Goal: Transaction & Acquisition: Purchase product/service

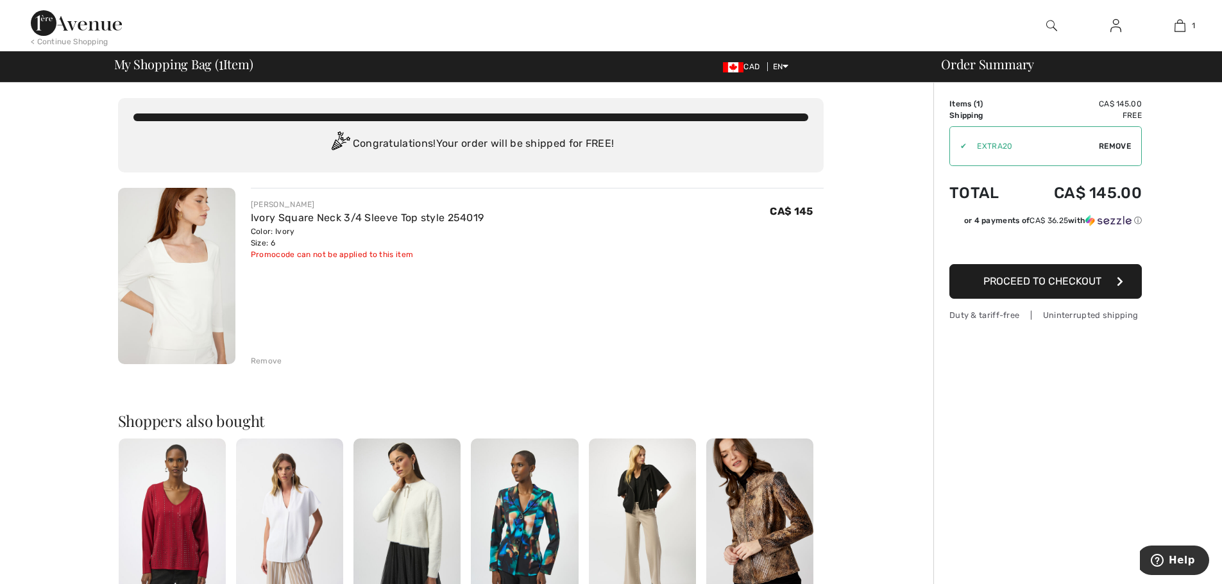
click at [1043, 281] on span "Proceed to Checkout" at bounding box center [1042, 281] width 118 height 12
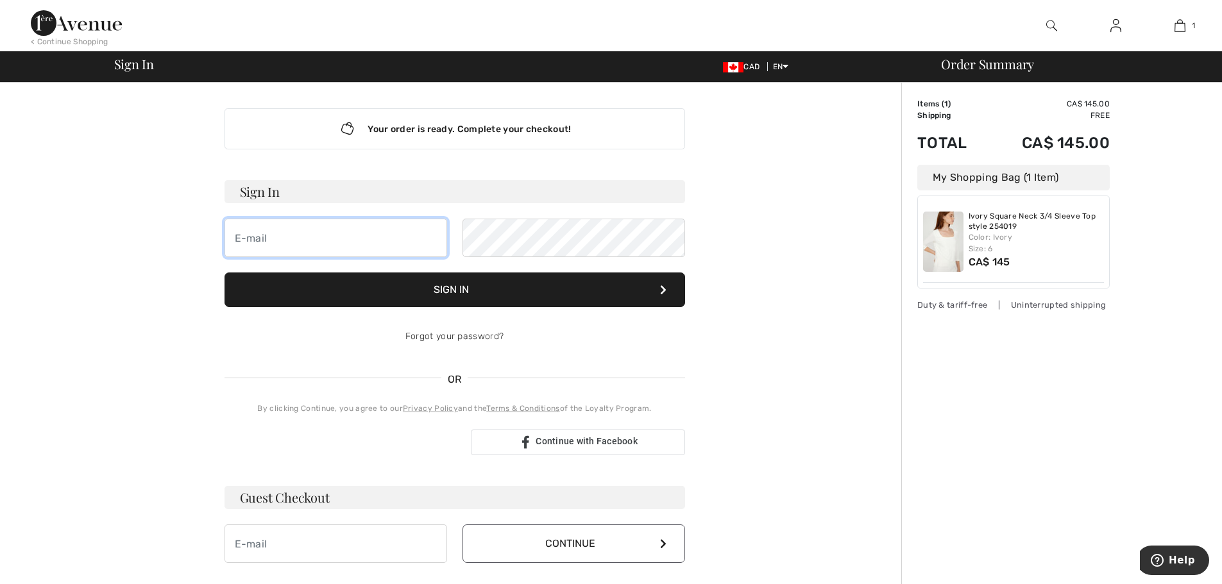
type input "[EMAIL_ADDRESS][DOMAIN_NAME]"
click at [445, 289] on button "Sign In" at bounding box center [455, 290] width 461 height 35
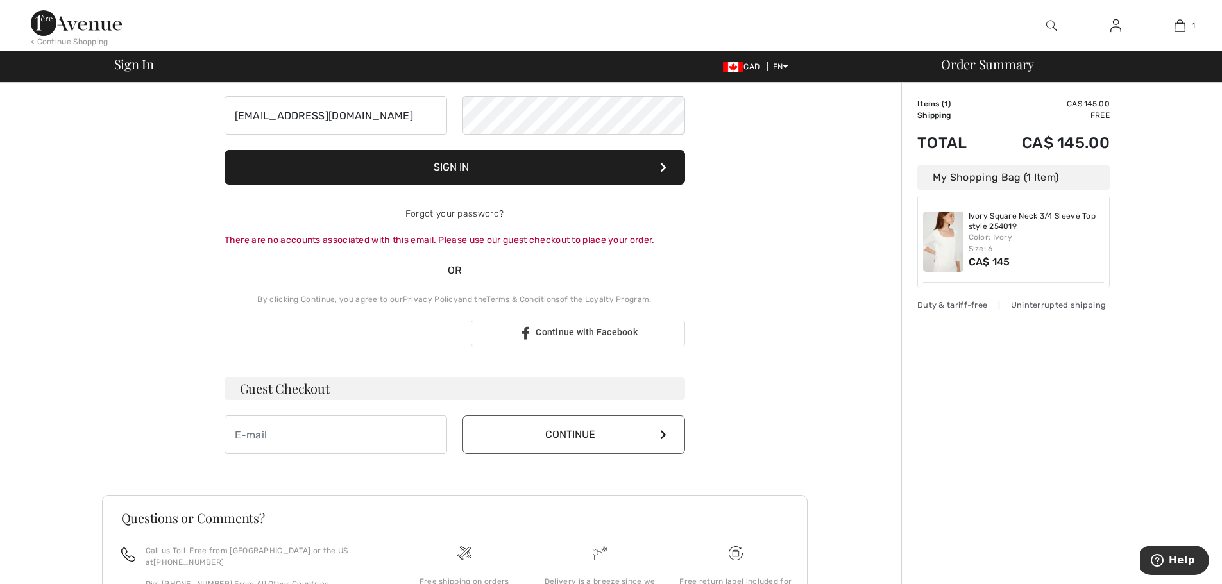
scroll to position [128, 0]
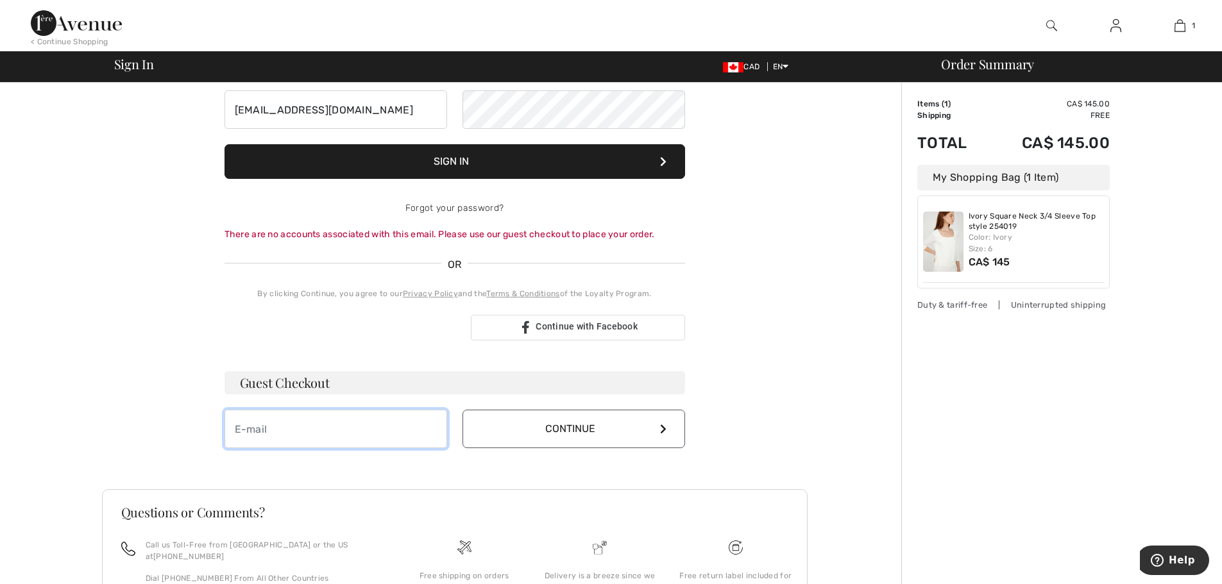
click at [374, 416] on input "email" at bounding box center [336, 429] width 223 height 38
type input "kathleenfconway@yahoo.ca"
click at [569, 424] on button "Continue" at bounding box center [574, 429] width 223 height 38
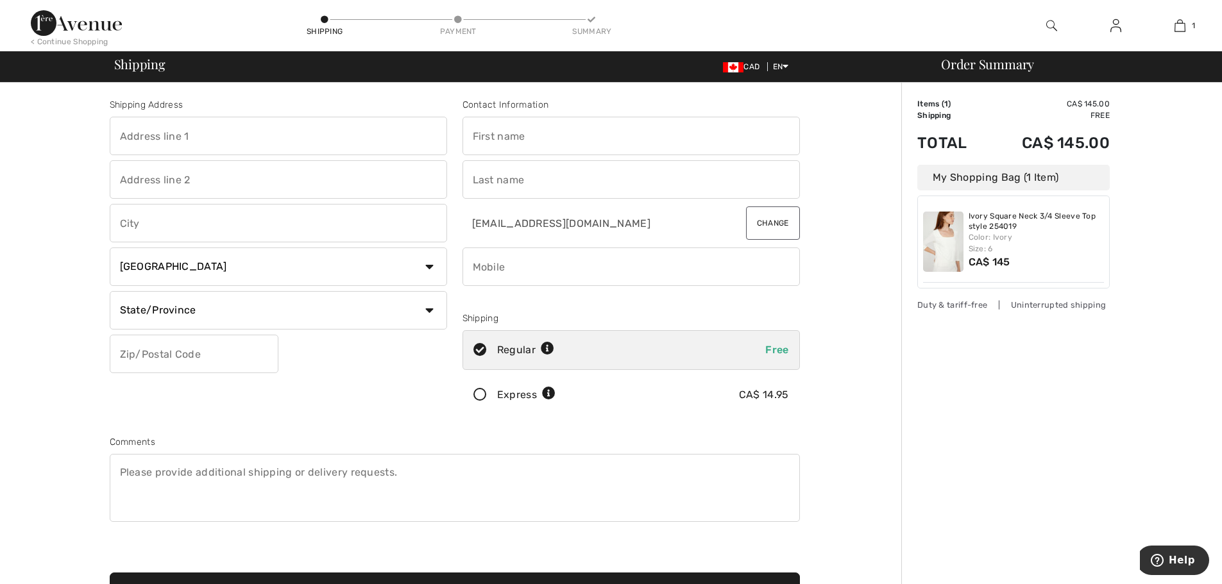
click at [258, 126] on input "text" at bounding box center [278, 136] width 337 height 38
type input "2004 - 218 Queens Quay West"
type input "Toronto"
select select "ON"
type input "M5J2Y6"
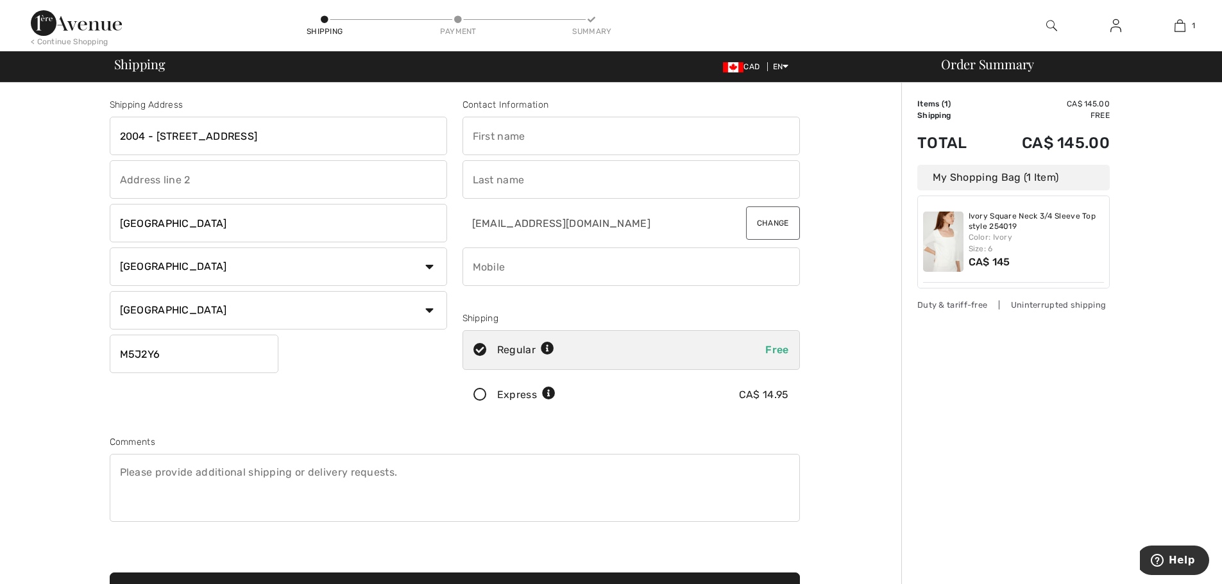
type input "Kathleen"
type input "Conway"
type input "9052439184"
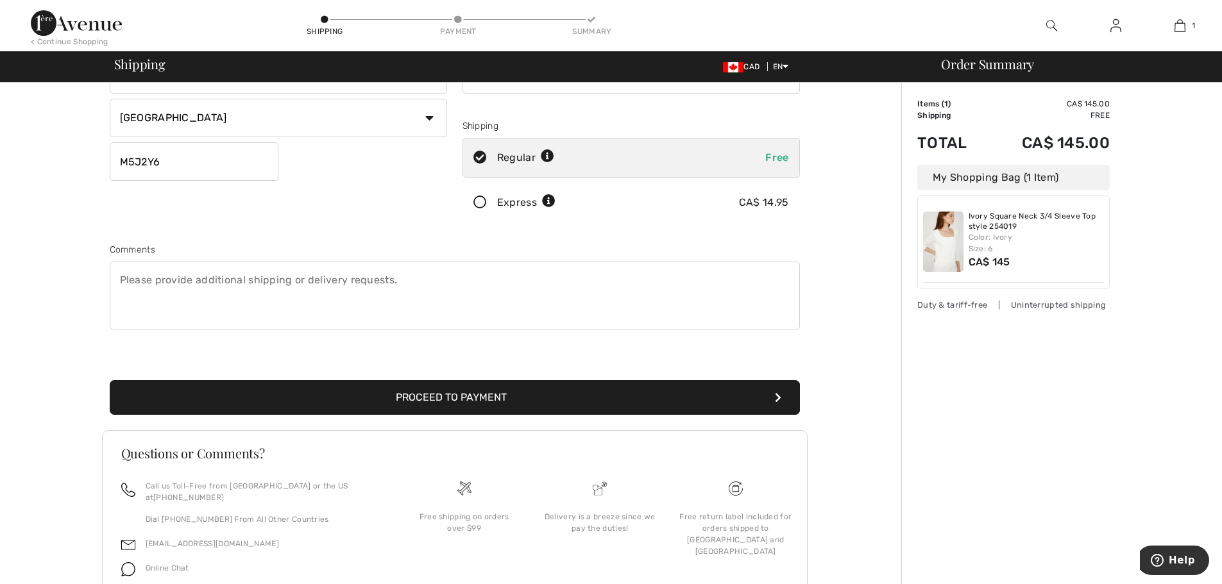
scroll to position [240, 0]
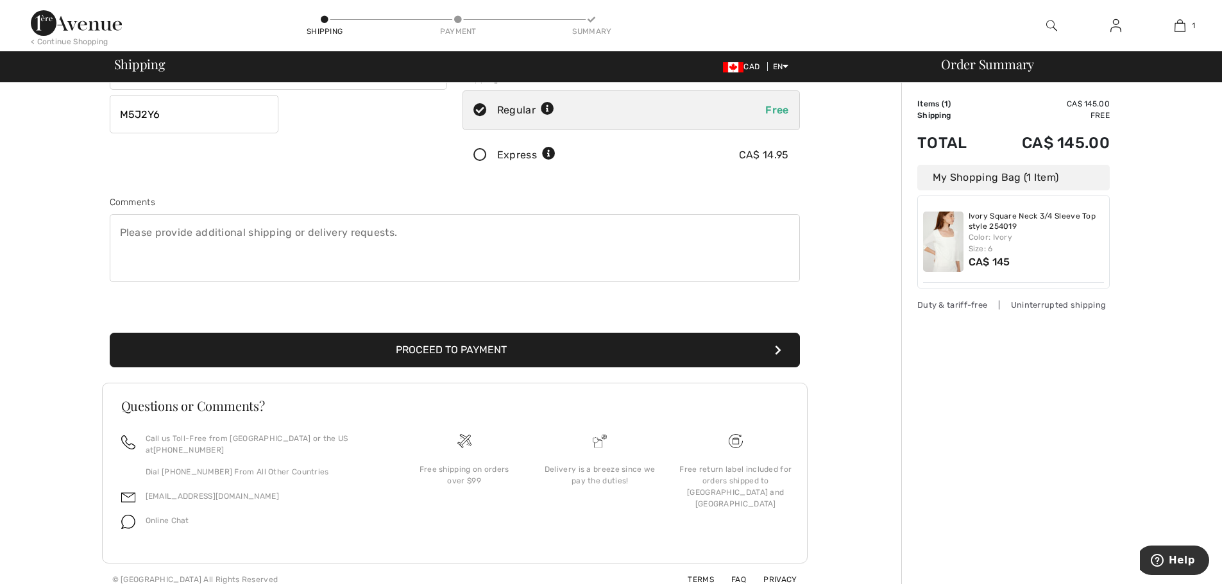
click at [515, 356] on button "Proceed to Payment" at bounding box center [455, 350] width 690 height 35
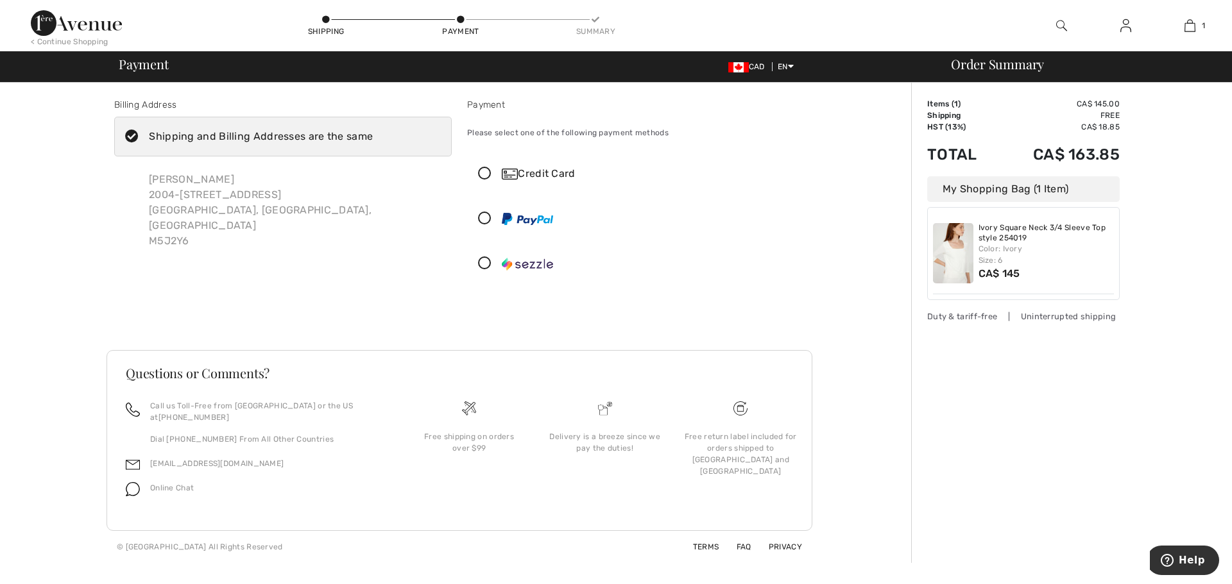
click at [539, 173] on div "Credit Card" at bounding box center [649, 173] width 294 height 15
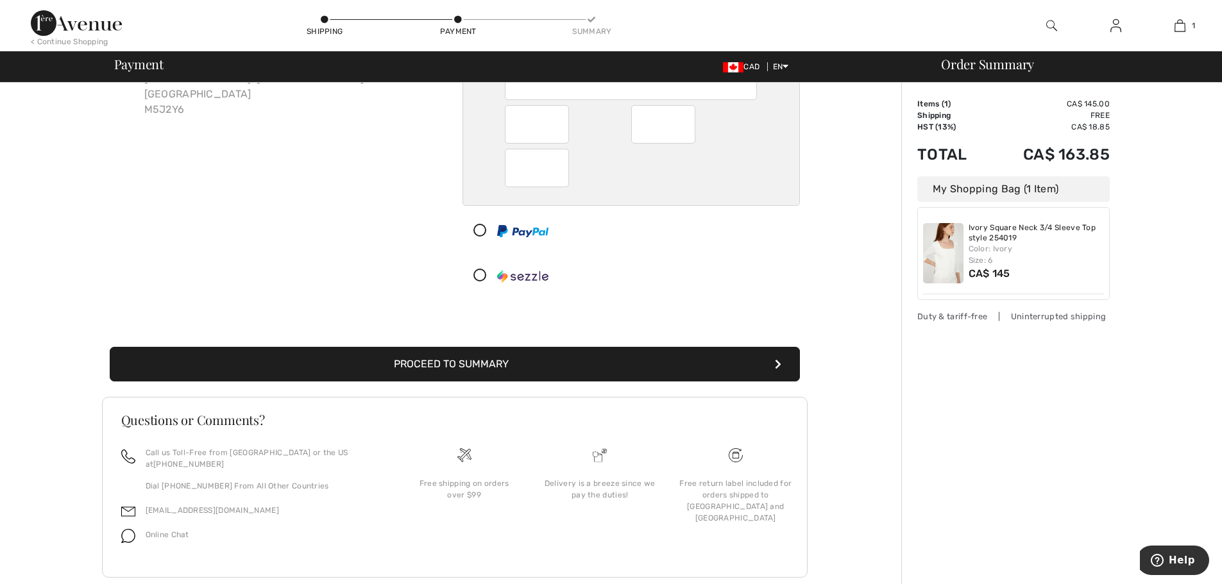
scroll to position [146, 0]
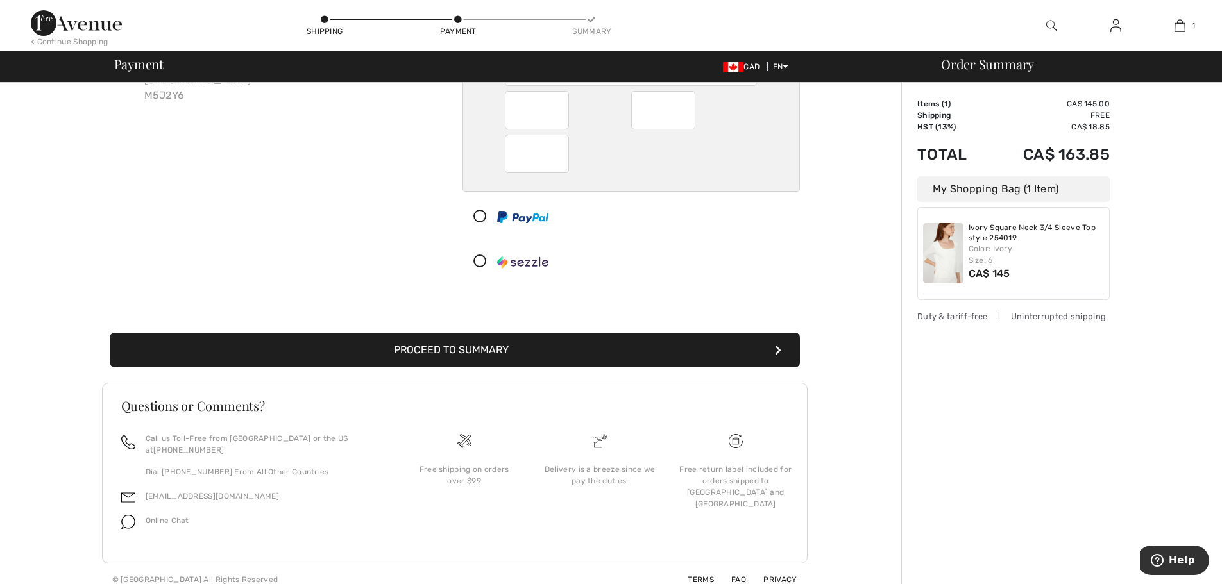
click at [489, 352] on button "Proceed to Summary" at bounding box center [455, 350] width 690 height 35
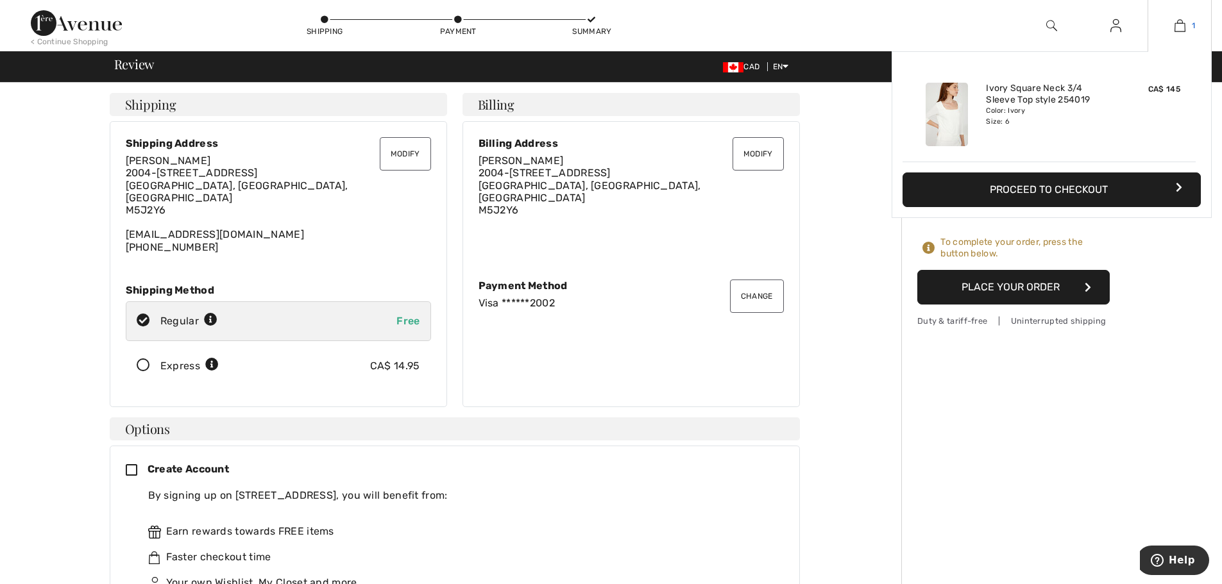
click at [1184, 24] on img at bounding box center [1180, 25] width 11 height 15
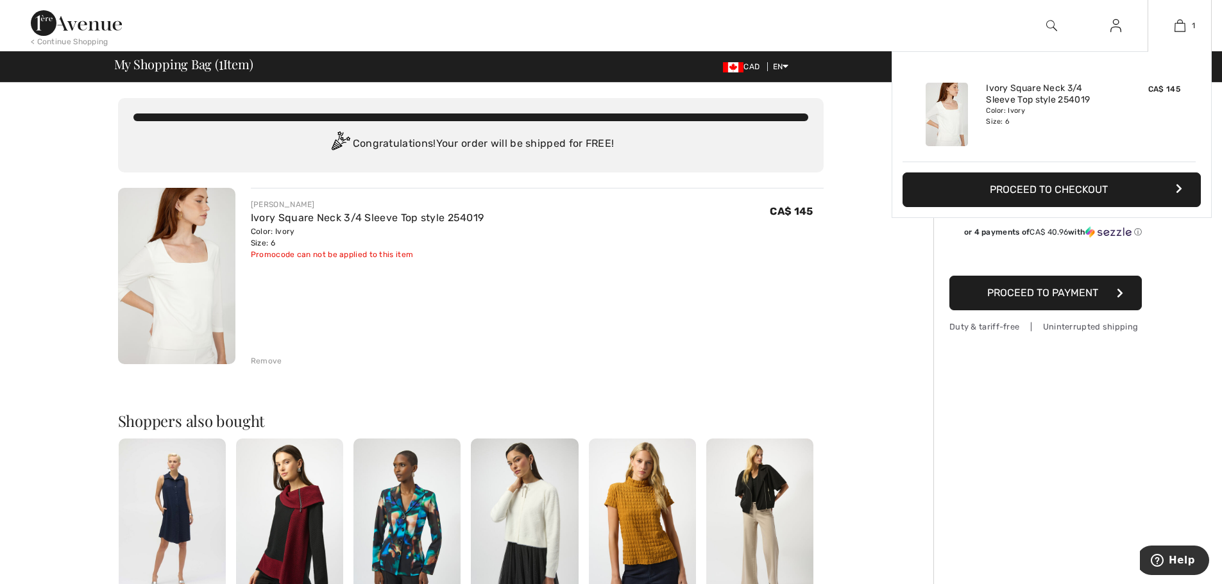
click at [1047, 183] on button "Proceed to Checkout" at bounding box center [1052, 190] width 298 height 35
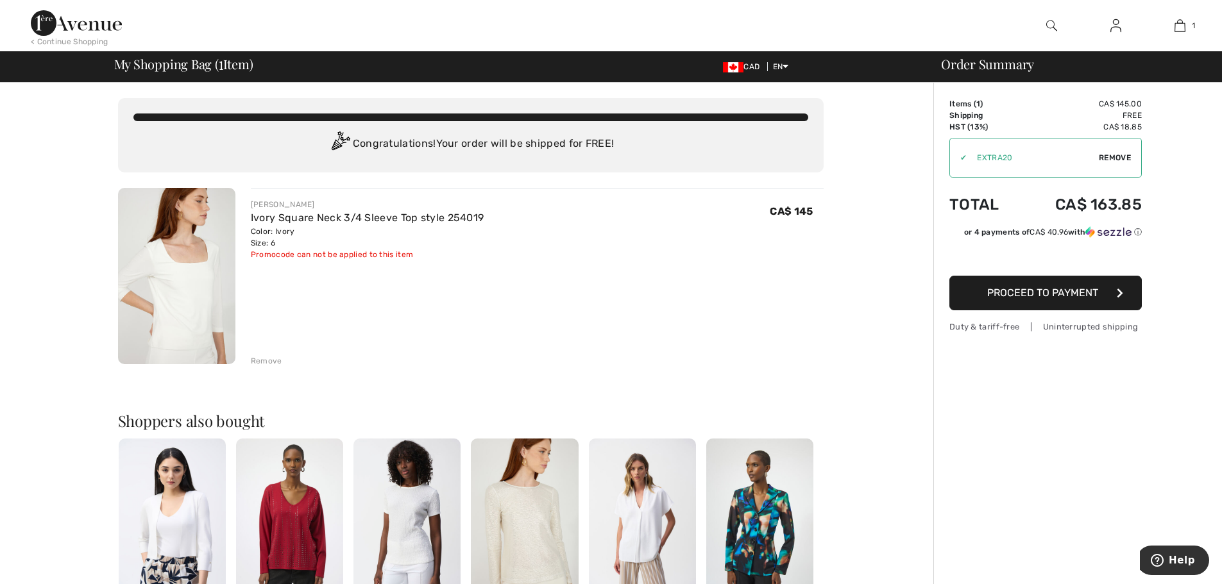
click at [1115, 158] on span "Remove" at bounding box center [1115, 158] width 32 height 12
click at [1027, 155] on input "TEXT" at bounding box center [1028, 158] width 156 height 38
type input "GC005013728"
click at [1051, 295] on span "Proceed to Payment" at bounding box center [1042, 293] width 111 height 12
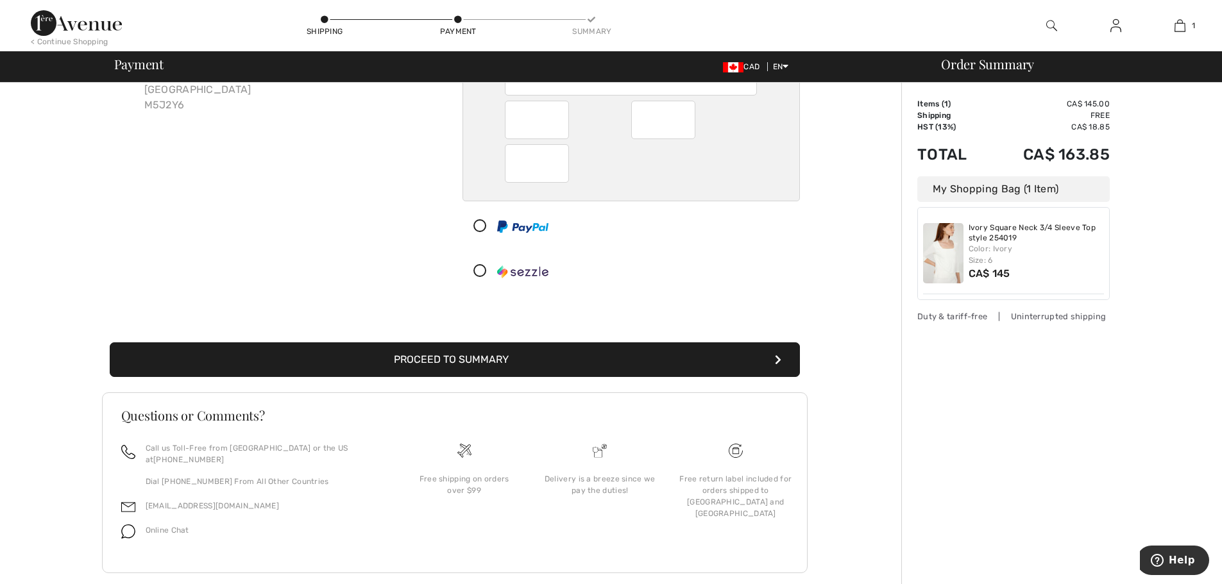
scroll to position [146, 0]
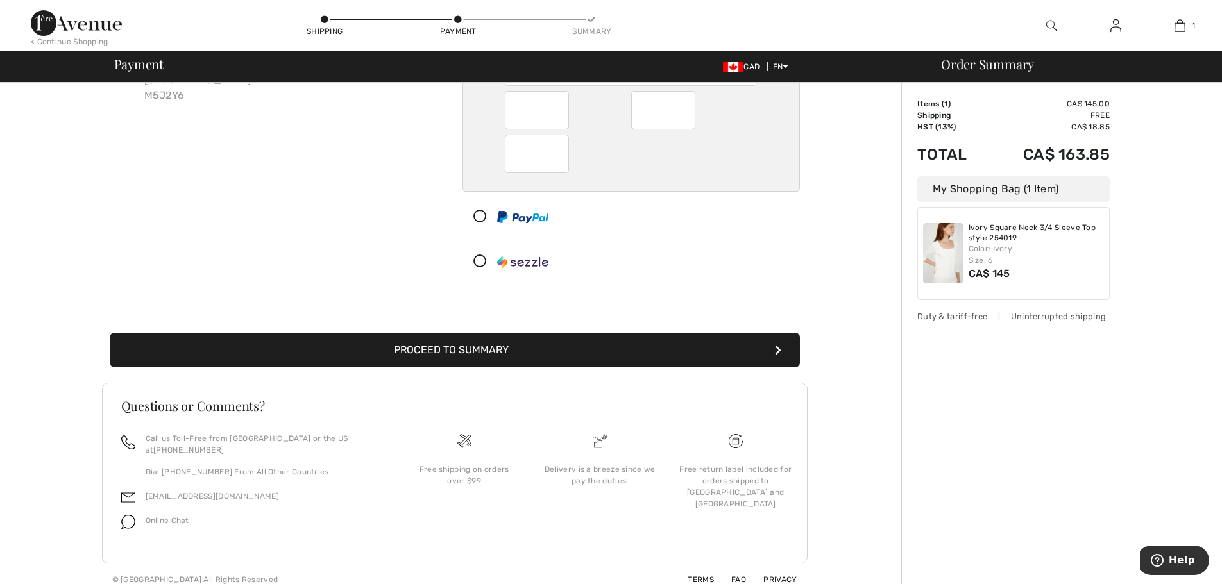
click at [483, 353] on button "Proceed to Summary" at bounding box center [455, 350] width 690 height 35
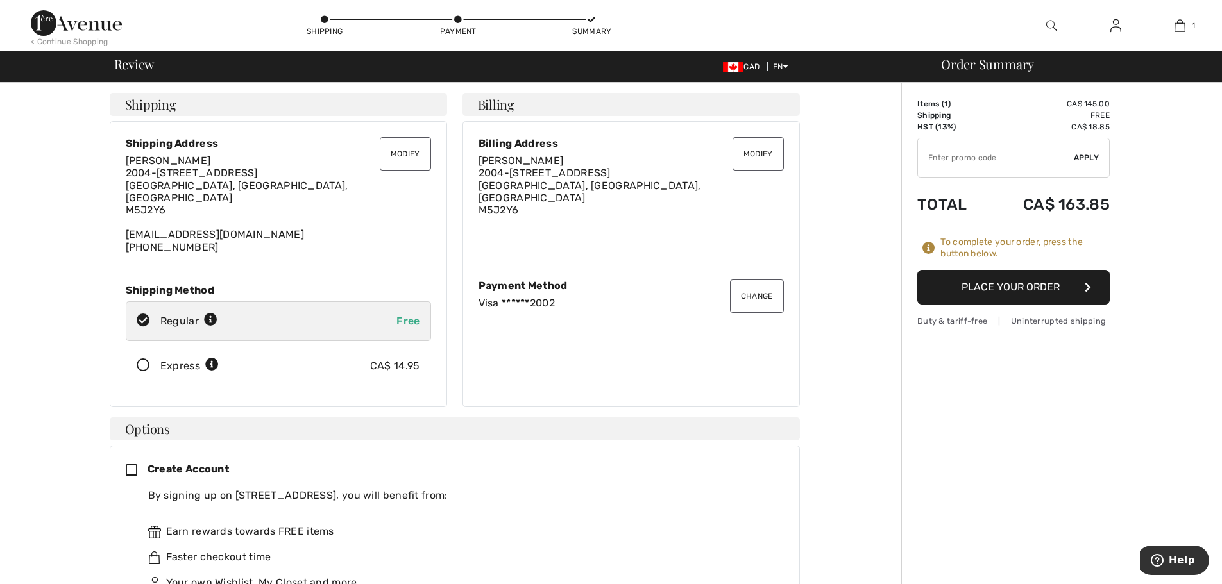
click at [1012, 151] on input "TEXT" at bounding box center [996, 158] width 156 height 38
click at [982, 155] on input "TEXT" at bounding box center [996, 158] width 156 height 38
type input "GC005013728"
click at [1081, 157] on span "Apply" at bounding box center [1087, 158] width 26 height 12
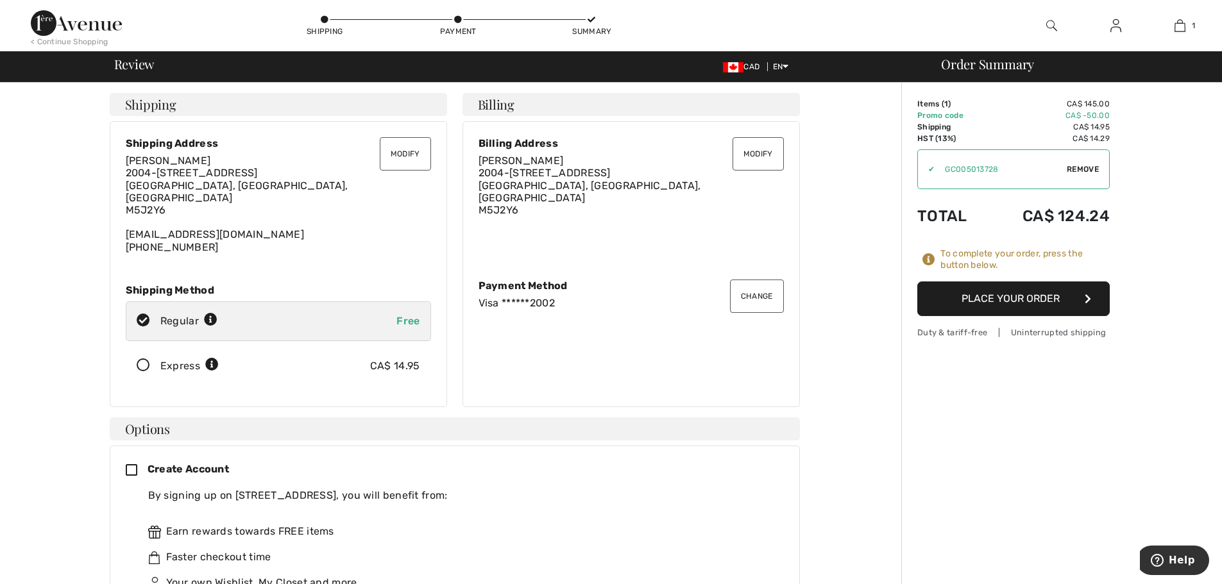
click at [1025, 300] on button "Place Your Order" at bounding box center [1013, 299] width 192 height 35
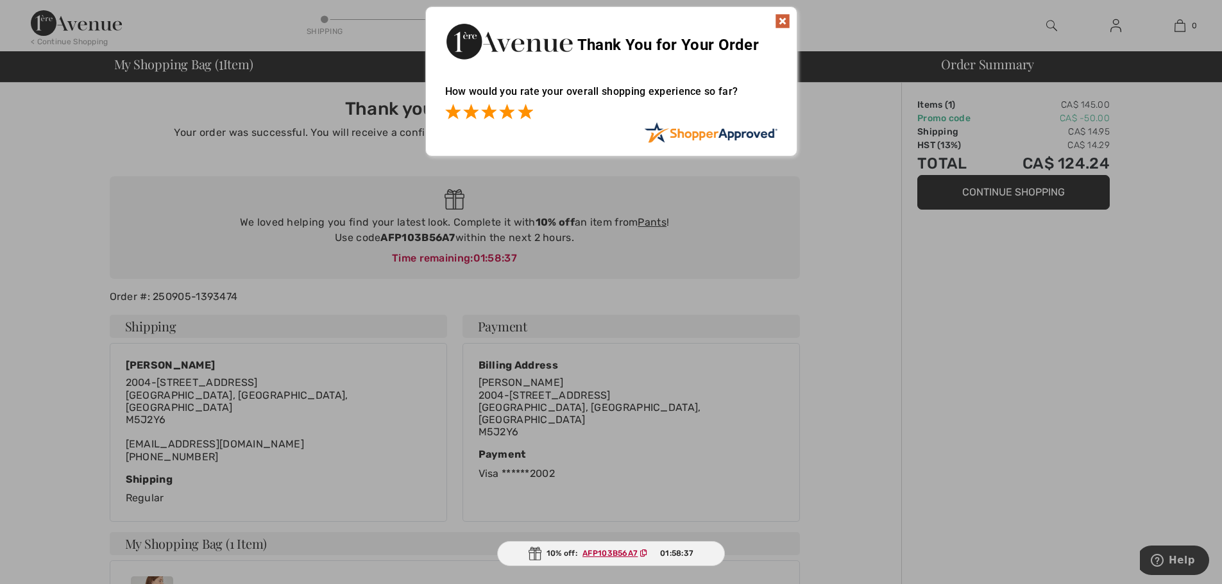
click at [527, 111] on span at bounding box center [525, 111] width 15 height 15
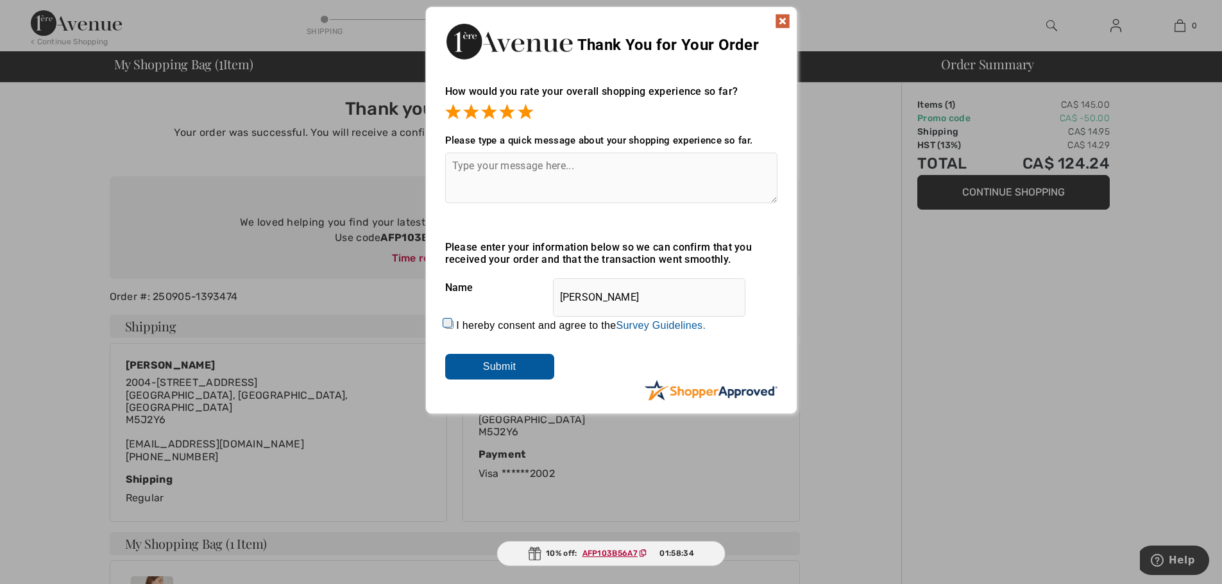
click at [445, 322] on input "I hereby consent and agree to the By submitting a review, you grant permission …" at bounding box center [449, 325] width 8 height 8
checkbox input "true"
click at [496, 370] on input "Submit" at bounding box center [499, 367] width 109 height 26
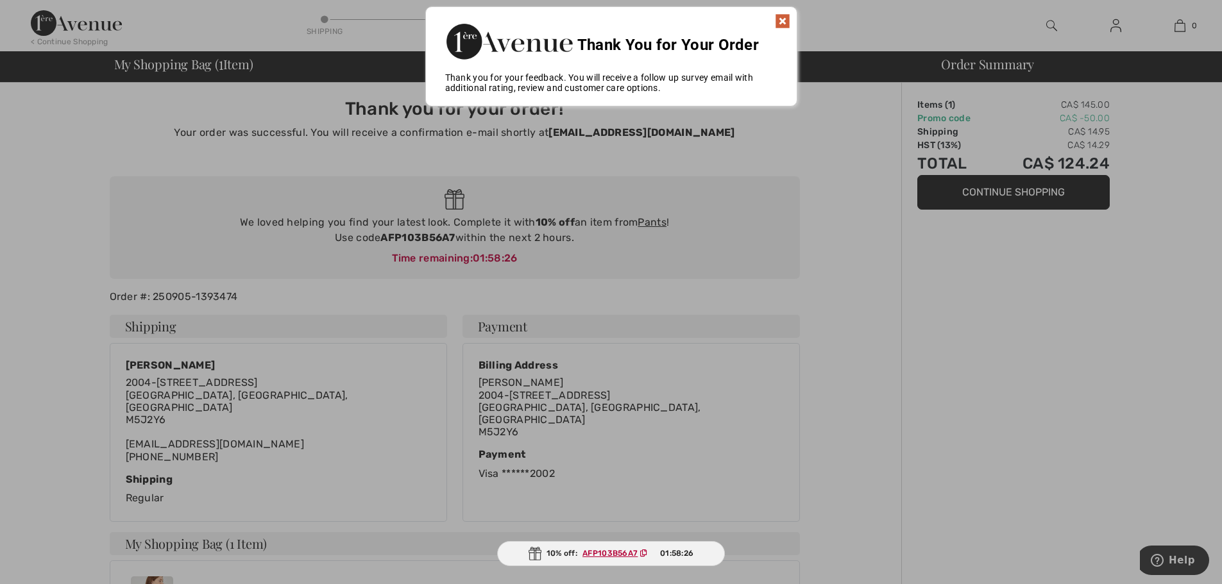
click at [828, 144] on div at bounding box center [611, 292] width 1222 height 584
